Goal: Information Seeking & Learning: Understand process/instructions

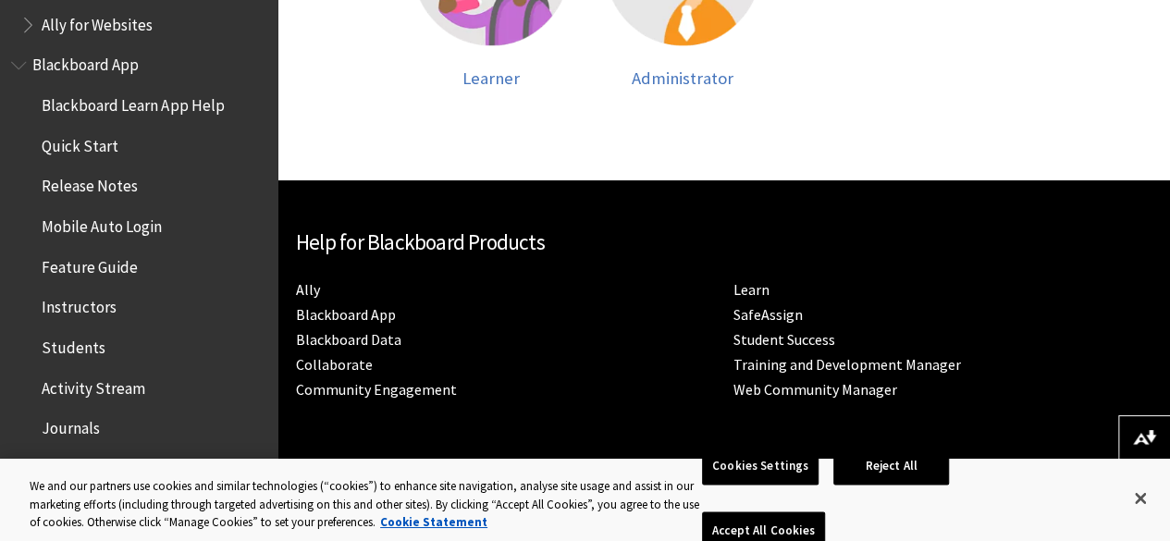
scroll to position [133, 0]
click at [98, 227] on span "Mobile Auto Login" at bounding box center [102, 222] width 120 height 25
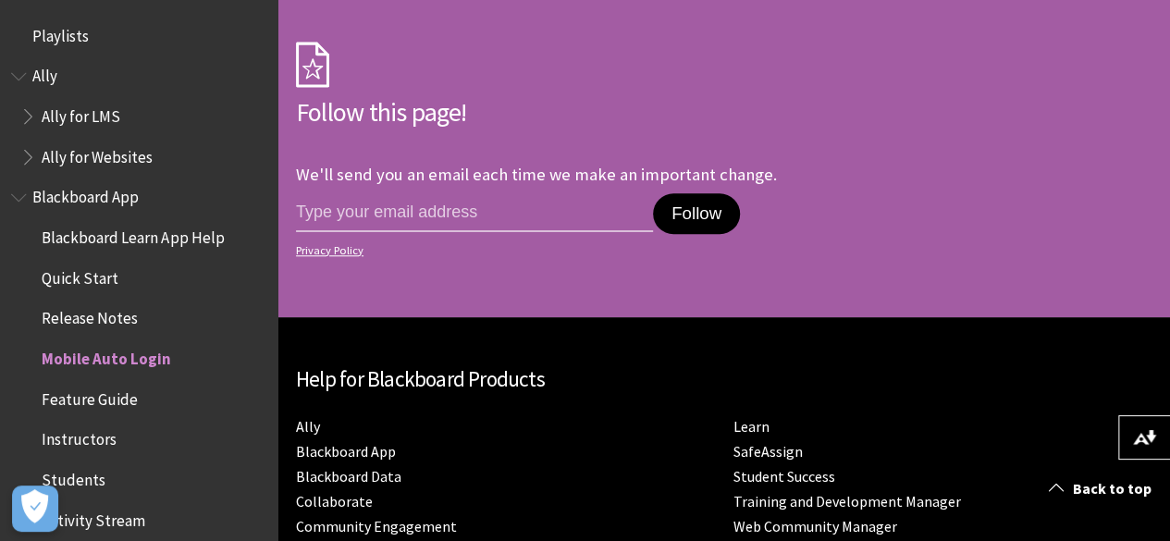
scroll to position [4232, 0]
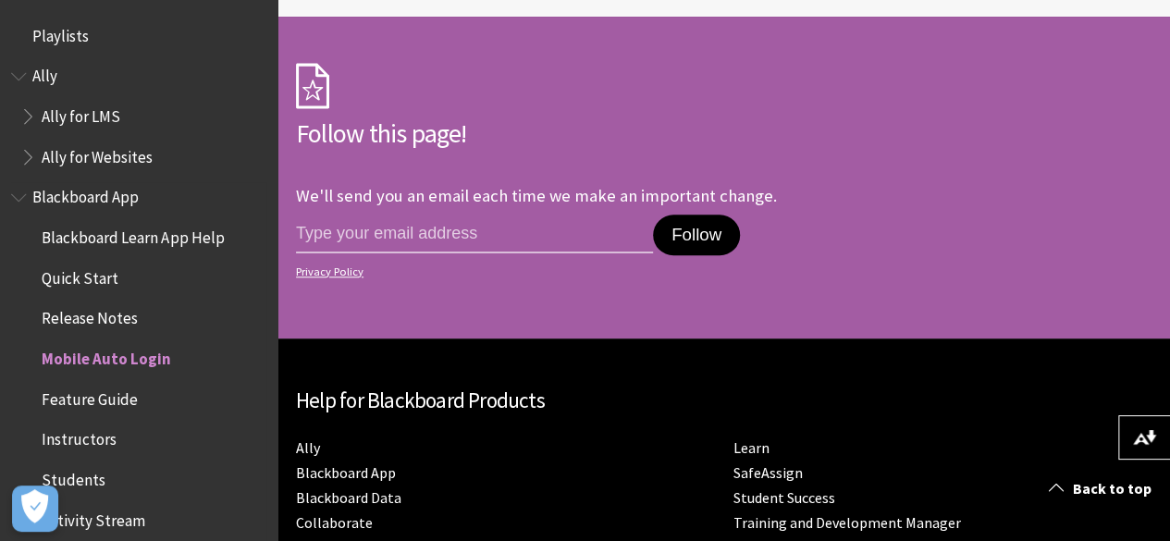
click at [104, 278] on span "Quick Start" at bounding box center [80, 275] width 77 height 25
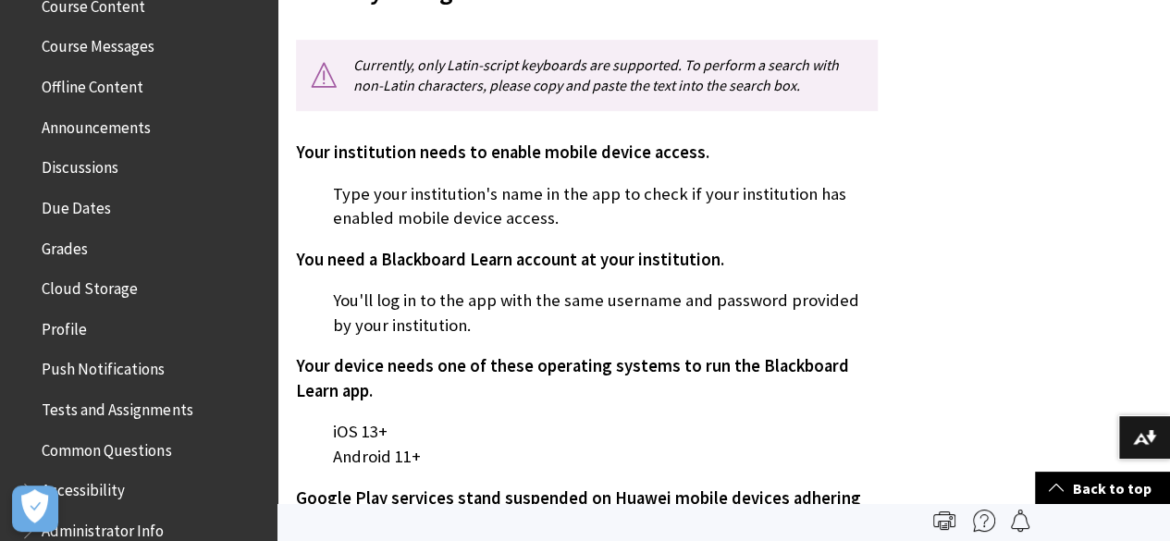
scroll to position [496, 0]
